Goal: Information Seeking & Learning: Learn about a topic

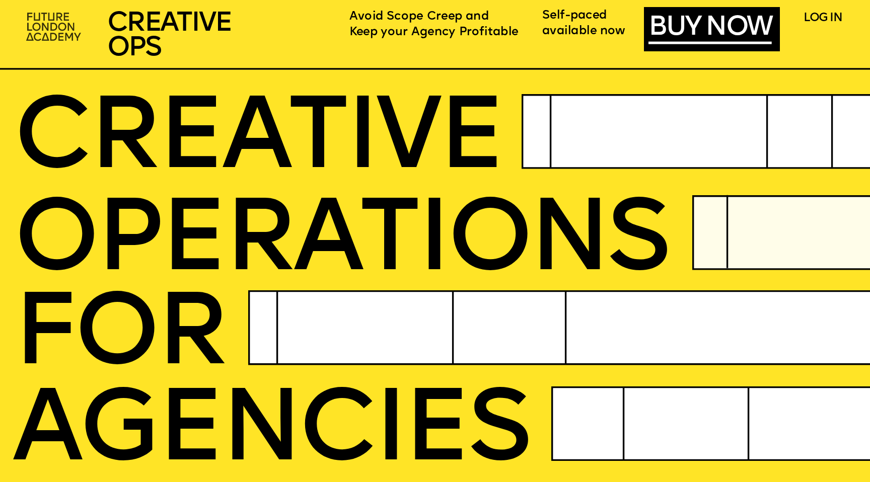
click at [61, 23] on img at bounding box center [54, 28] width 67 height 40
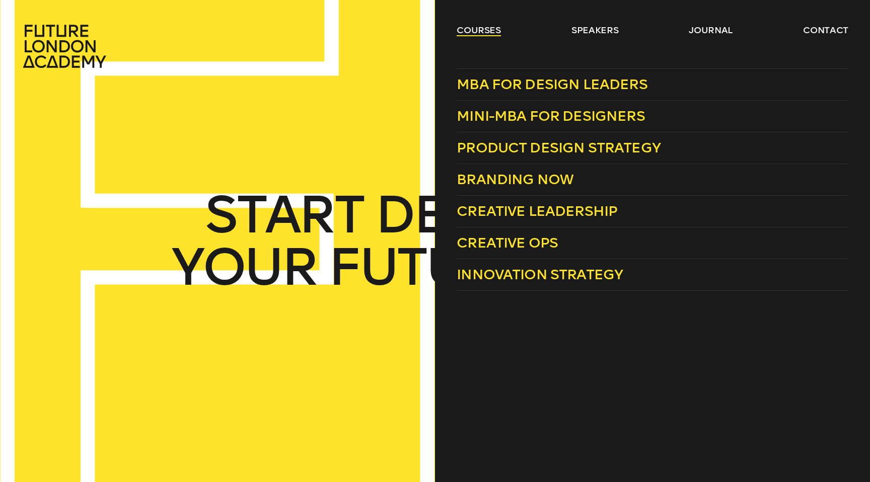
click at [494, 29] on link "courses" at bounding box center [478, 30] width 44 height 12
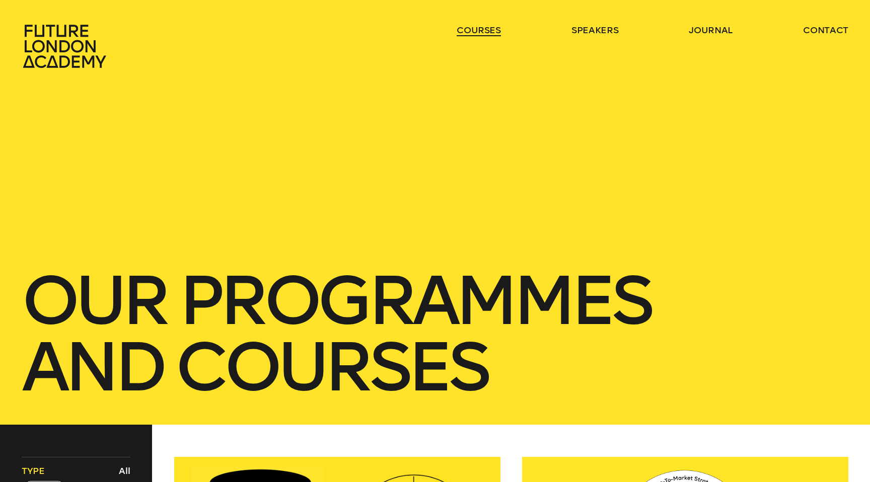
click at [494, 29] on link "courses" at bounding box center [478, 30] width 44 height 12
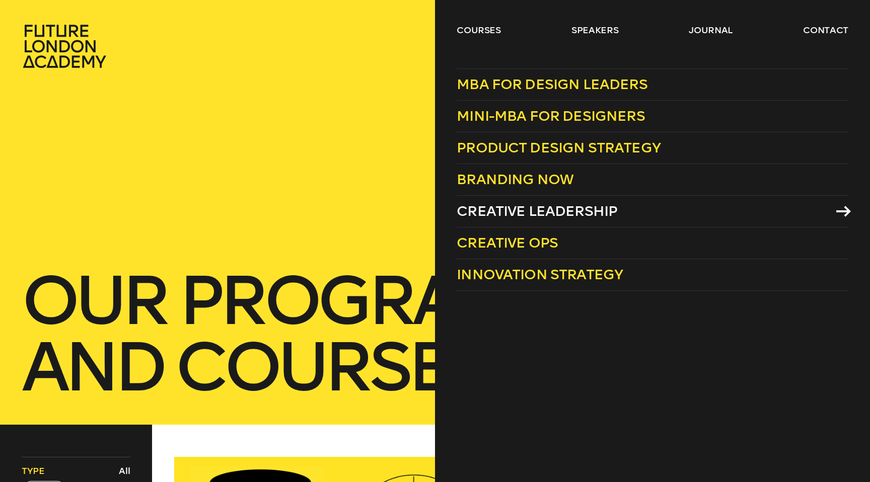
click at [505, 210] on span "Creative Leadership" at bounding box center [536, 211] width 161 height 17
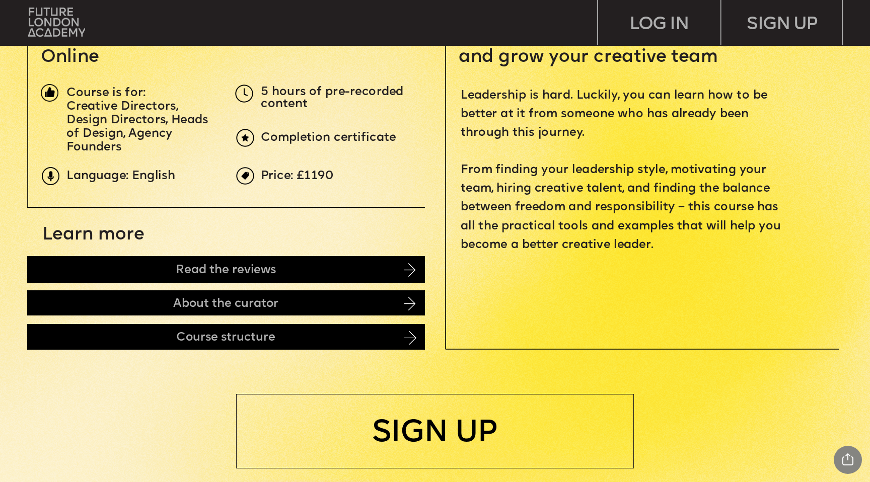
scroll to position [449, 0]
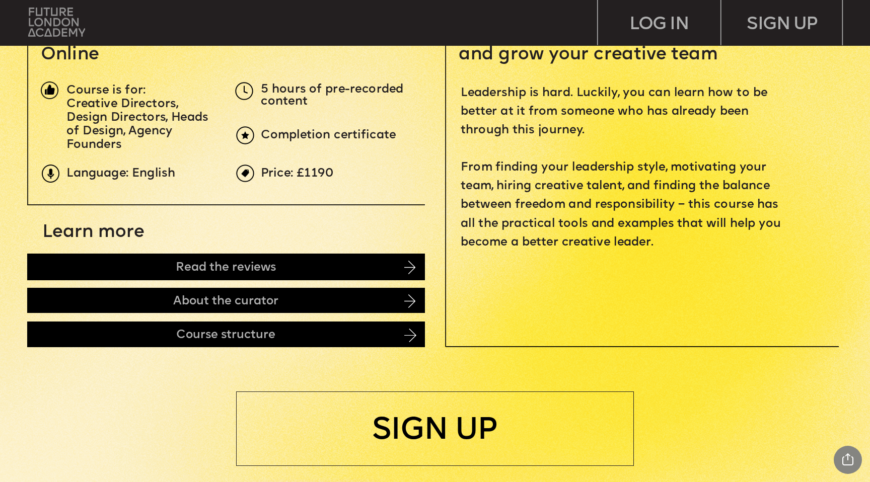
click at [33, 10] on img at bounding box center [56, 22] width 57 height 29
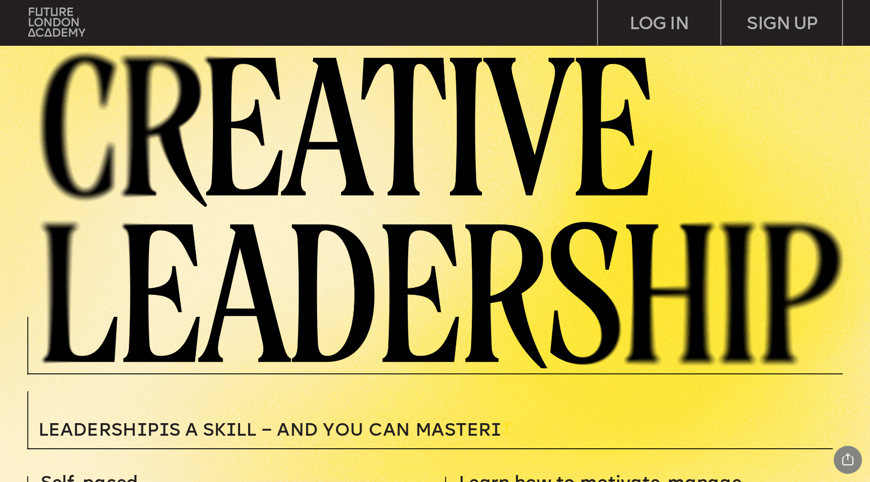
scroll to position [40, 0]
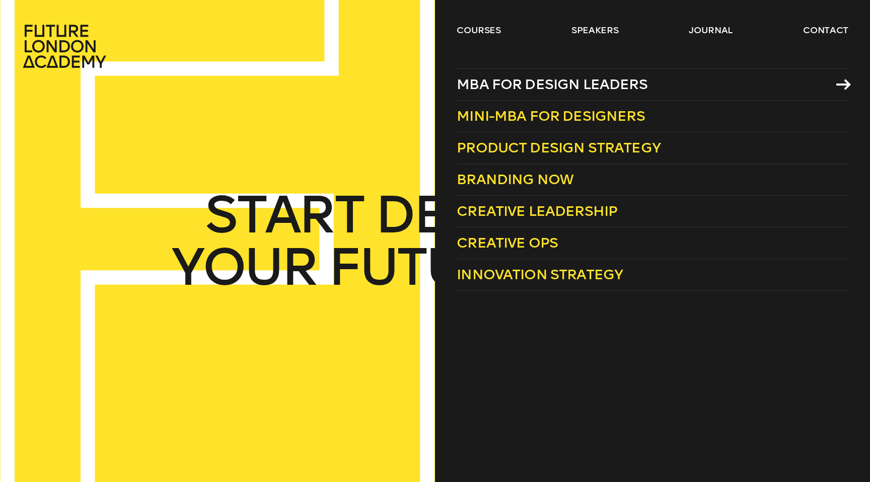
click at [506, 82] on span "MBA for Design Leaders" at bounding box center [551, 84] width 191 height 17
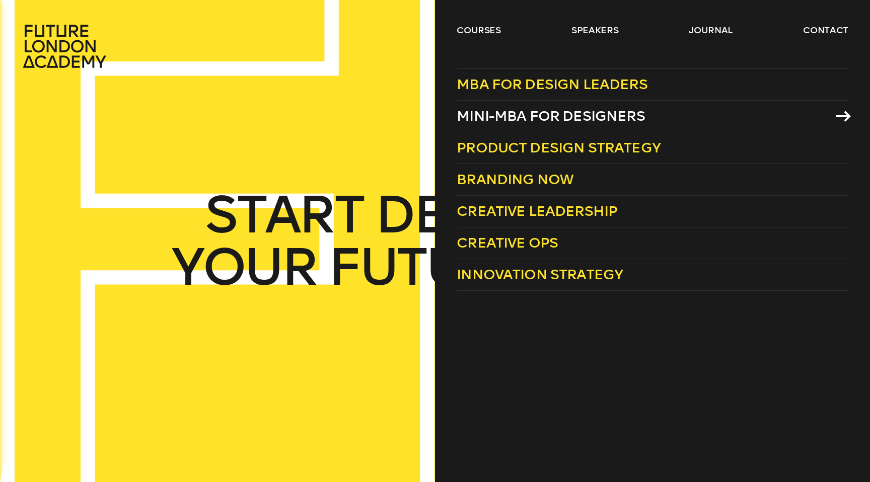
click at [555, 121] on span "Mini-MBA for Designers" at bounding box center [550, 116] width 188 height 17
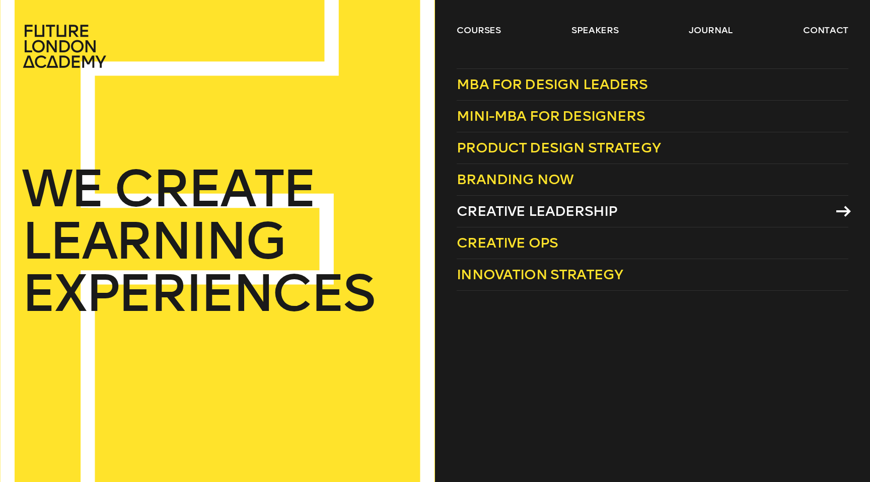
click at [497, 215] on span "Creative Leadership" at bounding box center [536, 211] width 161 height 17
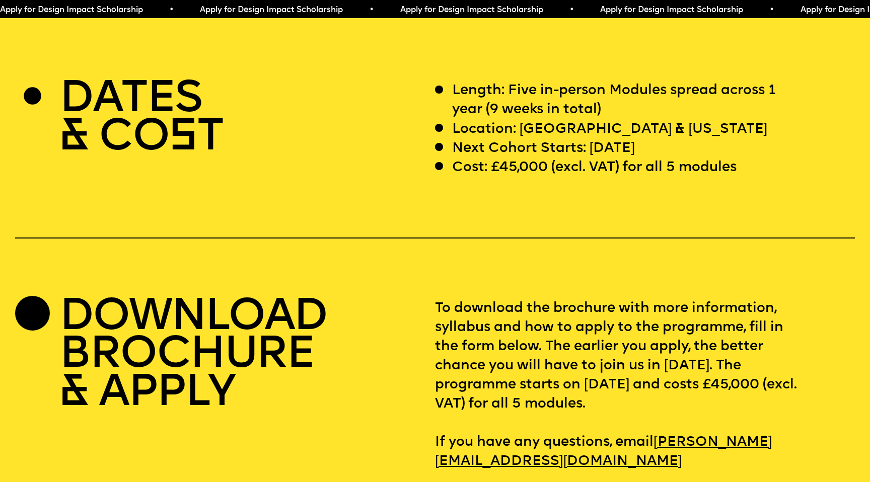
scroll to position [3530, 0]
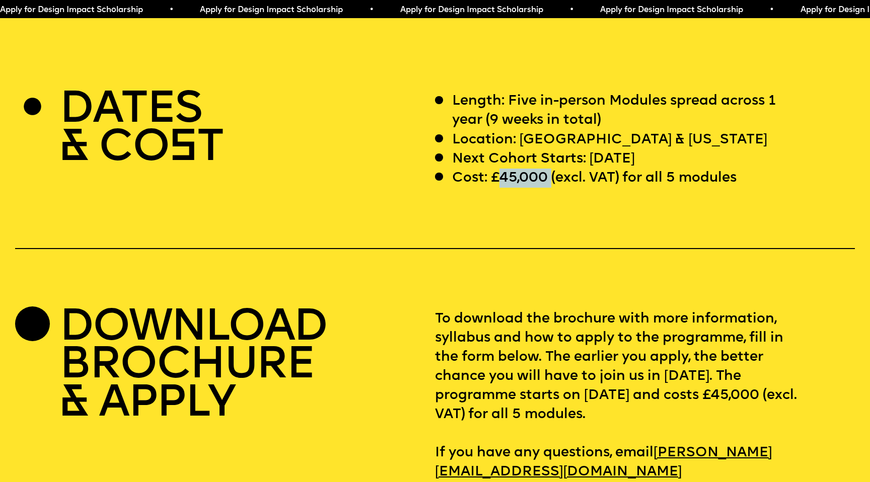
drag, startPoint x: 501, startPoint y: 157, endPoint x: 552, endPoint y: 156, distance: 50.8
click at [552, 169] on p "Cost: £45,000 (excl. VAT) for all 5 modules" at bounding box center [594, 178] width 284 height 19
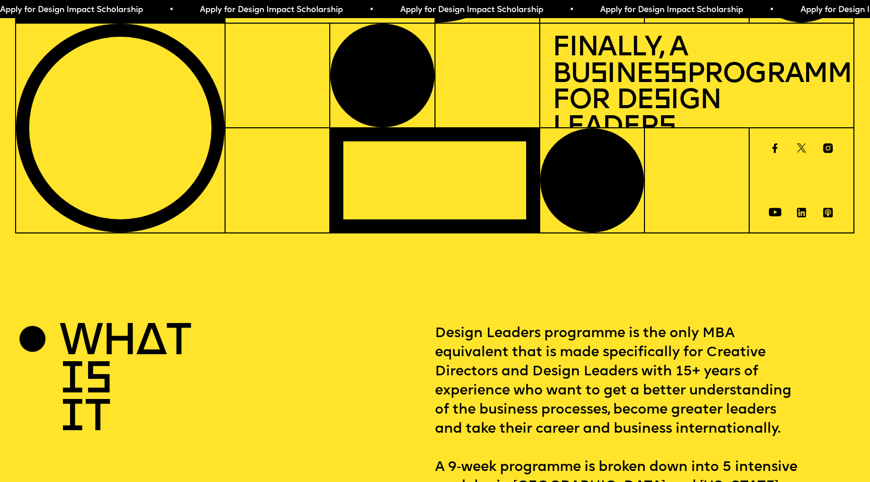
scroll to position [0, 0]
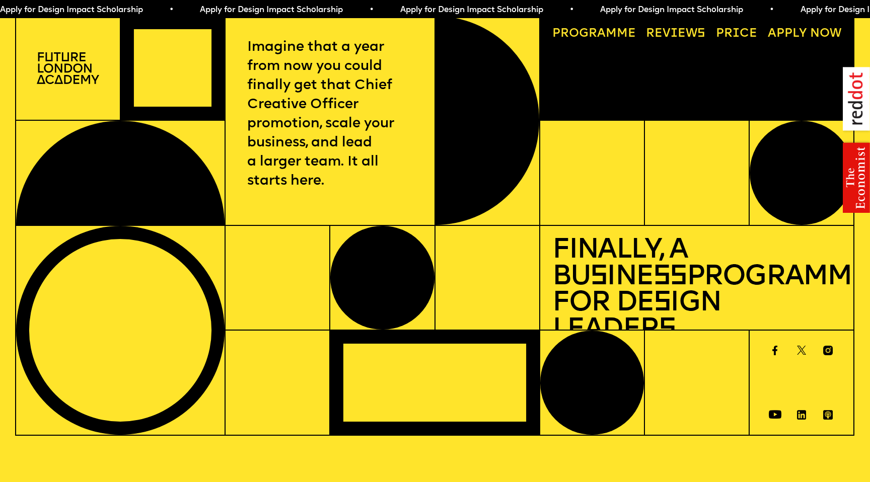
click at [603, 35] on span "a" at bounding box center [601, 34] width 9 height 12
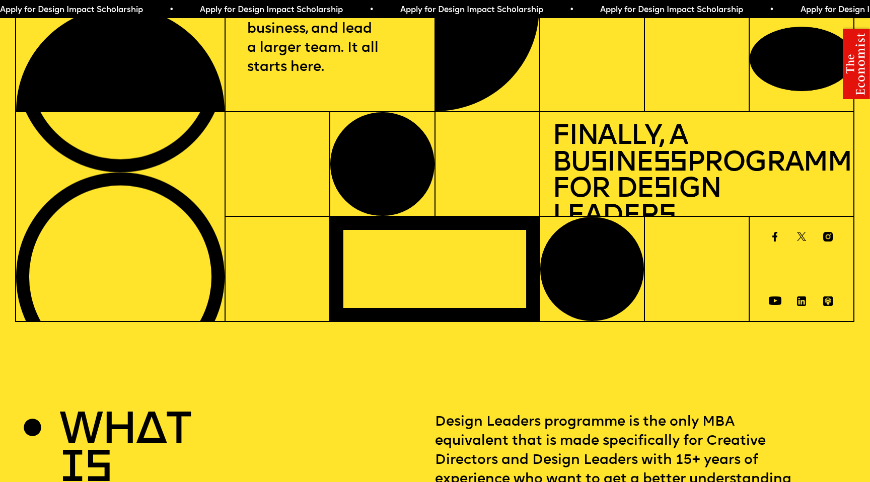
scroll to position [131, 0]
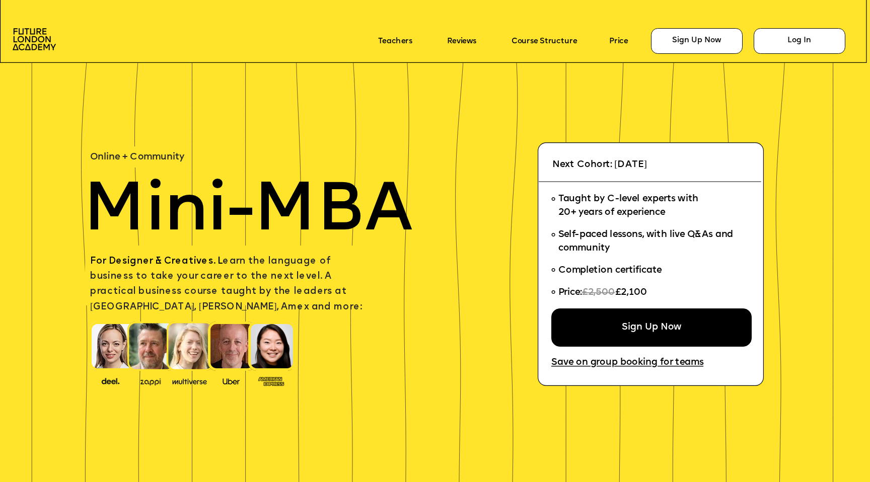
drag, startPoint x: 651, startPoint y: 160, endPoint x: 697, endPoint y: 160, distance: 46.3
click at [647, 160] on span "Next Cohort: [DATE]" at bounding box center [599, 165] width 95 height 10
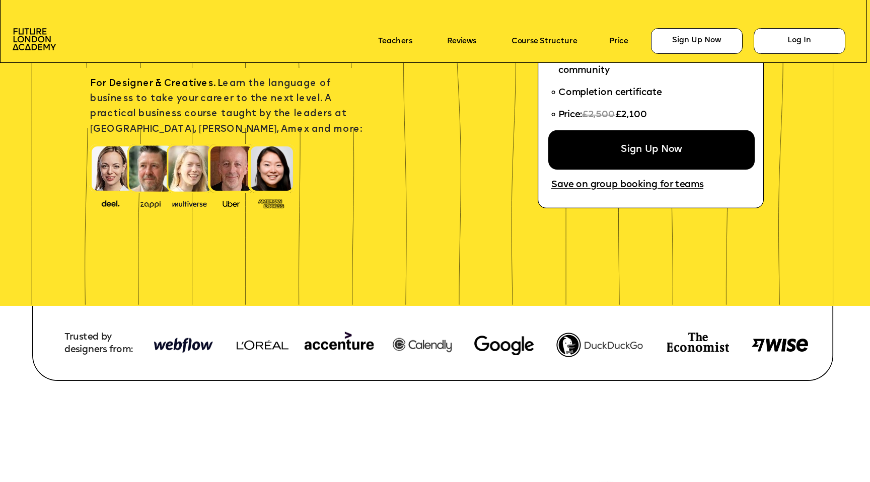
scroll to position [178, 0]
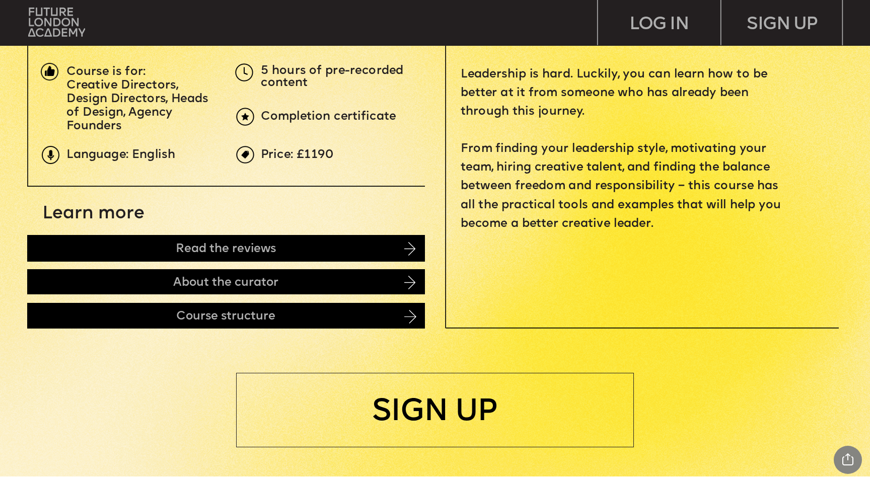
scroll to position [467, 0]
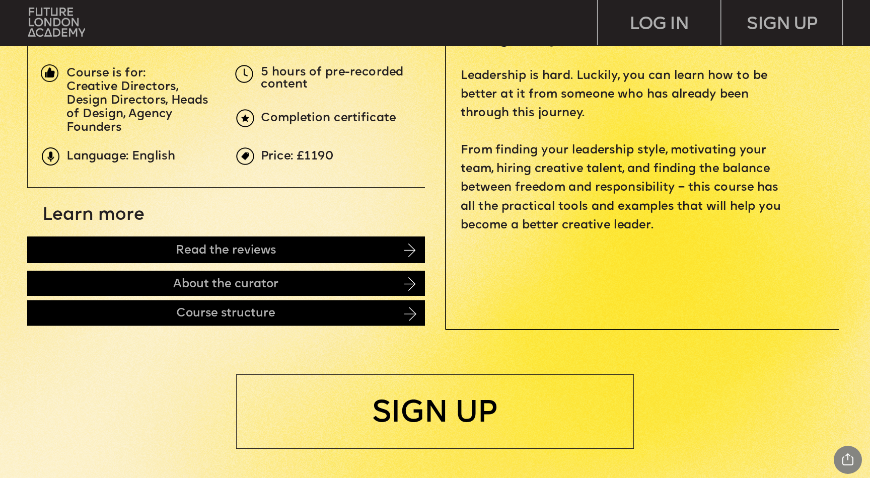
click at [408, 315] on img at bounding box center [410, 314] width 12 height 14
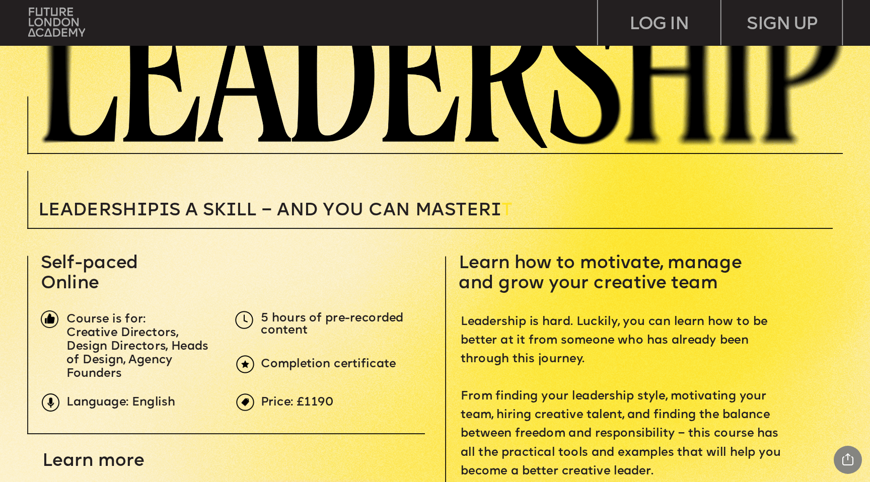
scroll to position [221, 0]
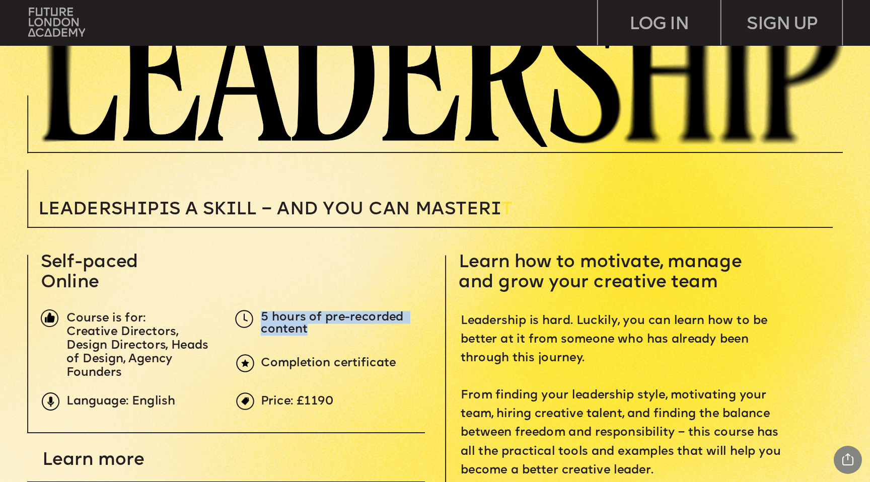
drag, startPoint x: 263, startPoint y: 316, endPoint x: 322, endPoint y: 326, distance: 60.2
click at [322, 326] on p "5 hours of pre-recorded content" at bounding box center [344, 324] width 166 height 24
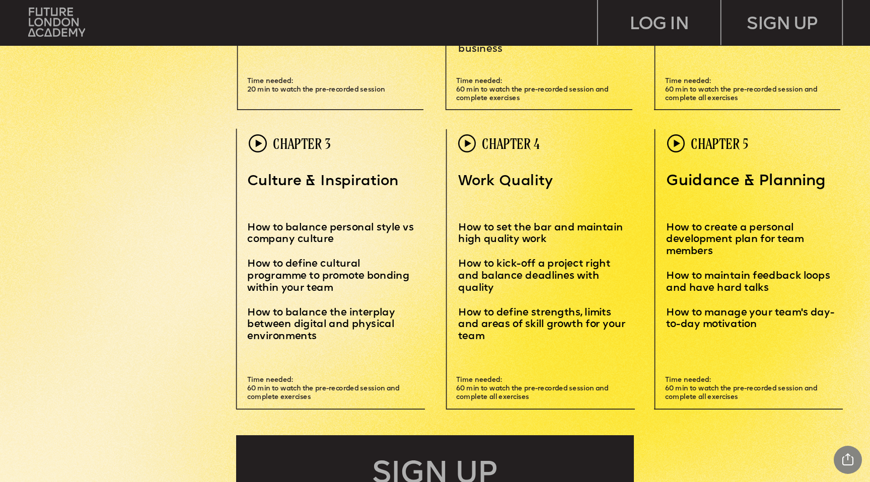
scroll to position [2775, 0]
